Goal: Register for event/course

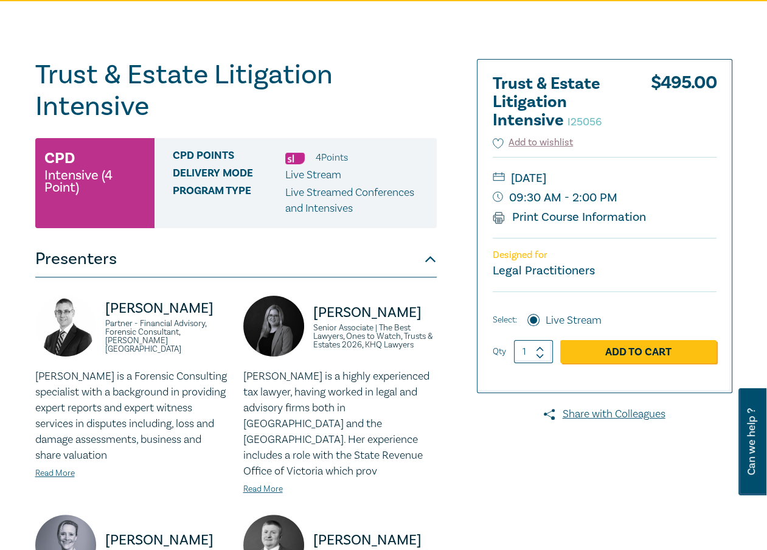
scroll to position [77, 0]
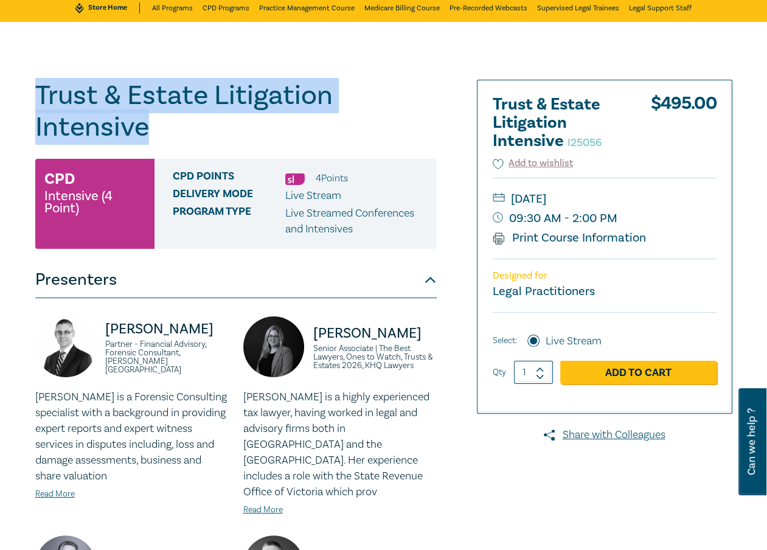
drag, startPoint x: 149, startPoint y: 124, endPoint x: -9, endPoint y: 97, distance: 160.6
copy h1 "Trust & Estate Litigation Intensive"
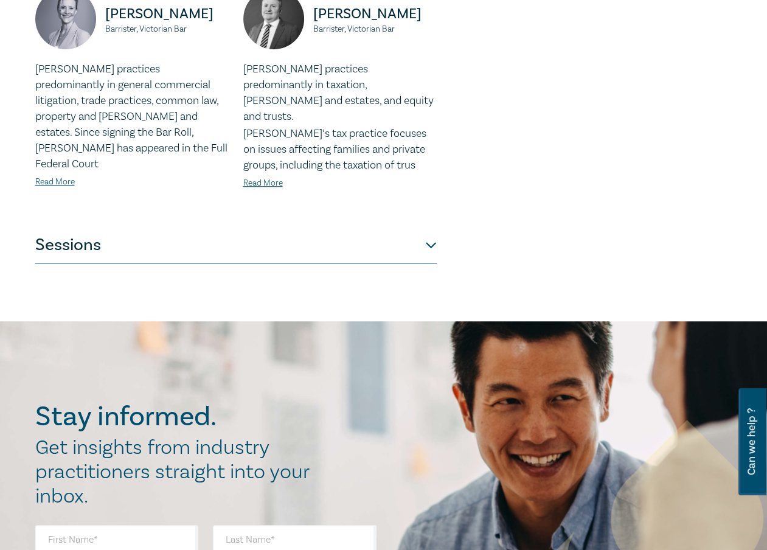
click at [333, 227] on button "Sessions" at bounding box center [236, 245] width 402 height 37
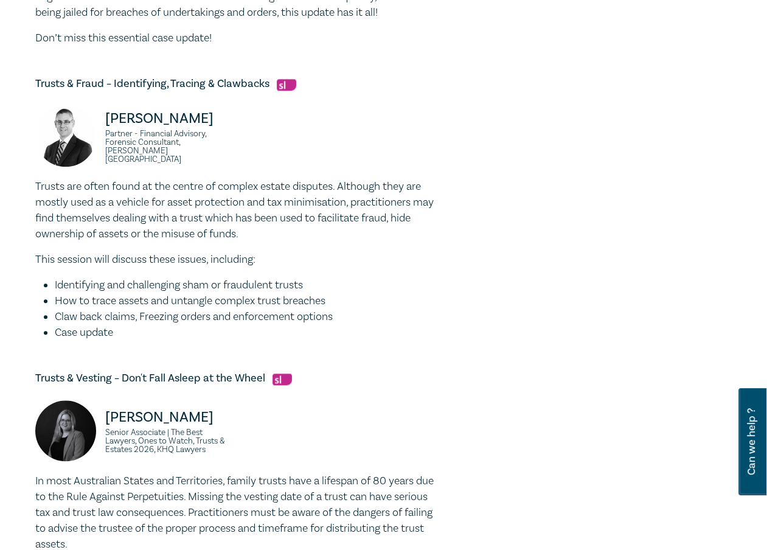
scroll to position [990, 0]
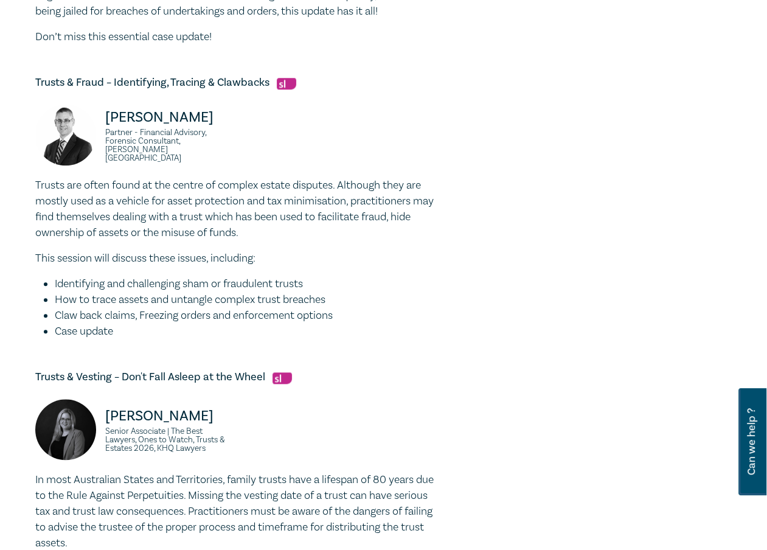
drag, startPoint x: 120, startPoint y: 333, endPoint x: 28, endPoint y: 192, distance: 168.5
copy div "Trusts are often found at the centre of complex estate disputes. Although they …"
drag, startPoint x: 183, startPoint y: 153, endPoint x: 102, endPoint y: 121, distance: 86.6
click at [102, 121] on div "Darryn Hockley Partner - Financial Advisory, Forensic Consultant, Grant Thornto…" at bounding box center [132, 141] width 194 height 73
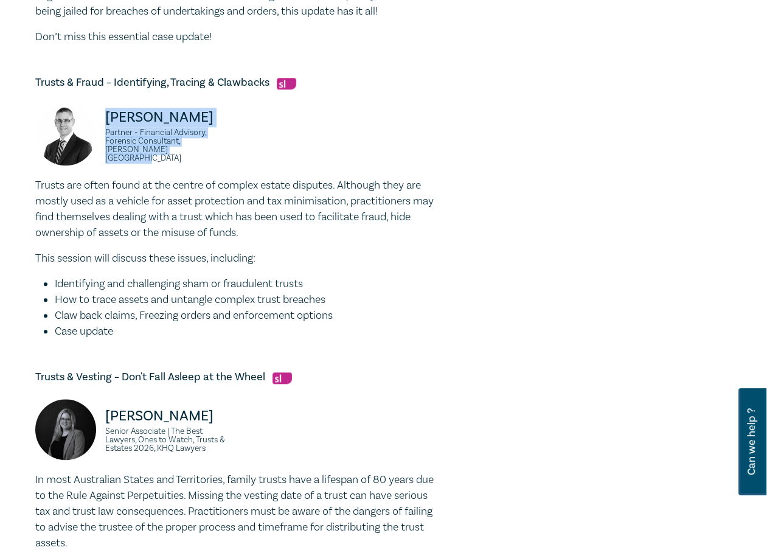
copy div "Darryn Hockley Partner - Financial Advisory, Forensic Consultant, Grant Thornto…"
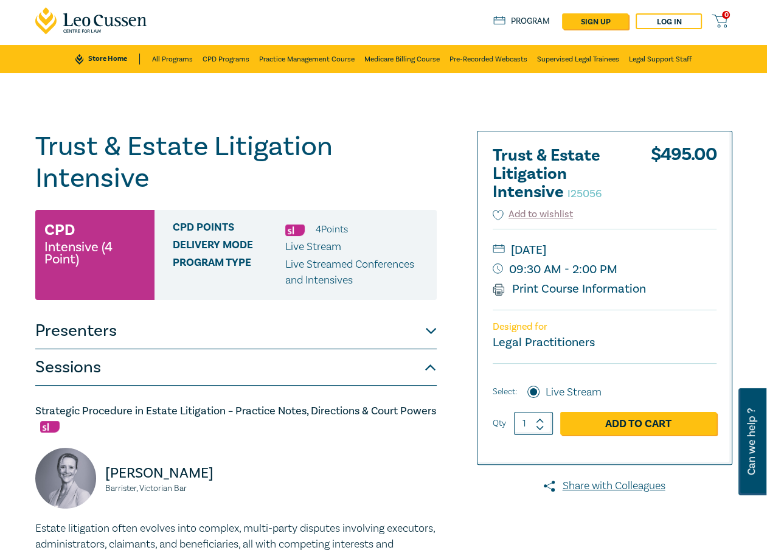
scroll to position [0, 0]
